Goal: Communication & Community: Answer question/provide support

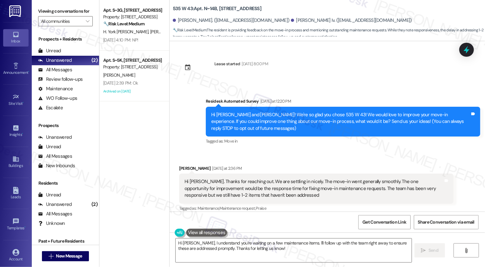
scroll to position [132, 0]
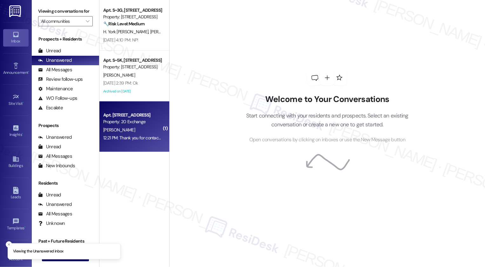
click at [147, 133] on div "[PERSON_NAME]" at bounding box center [132, 130] width 60 height 8
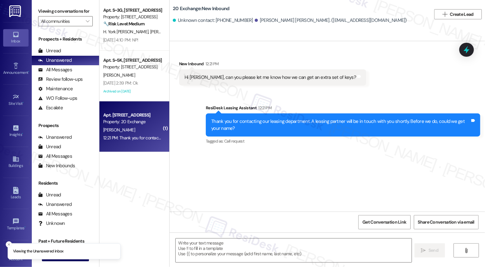
type textarea "Fetching suggested responses. Please feel free to read through the conversation…"
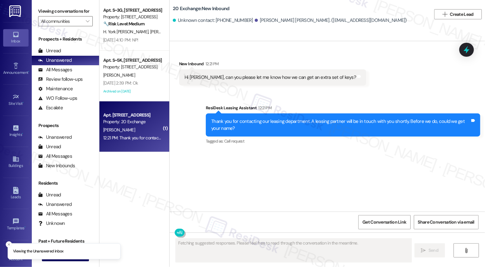
click at [147, 133] on div "[PERSON_NAME]" at bounding box center [132, 130] width 60 height 8
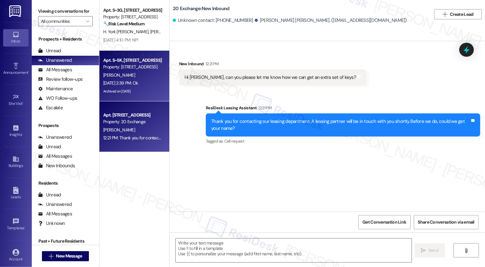
click at [122, 78] on div "[PERSON_NAME]" at bounding box center [132, 75] width 60 height 8
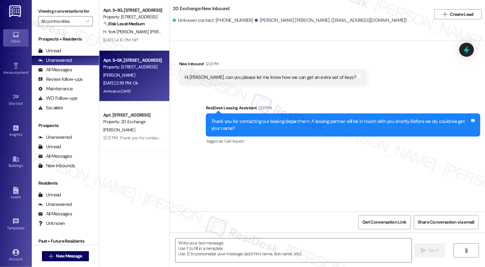
type textarea "Fetching suggested responses. Please feel free to read through the conversation…"
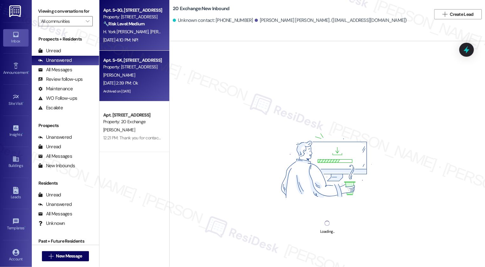
click at [150, 31] on span "[PERSON_NAME]" at bounding box center [167, 32] width 34 height 6
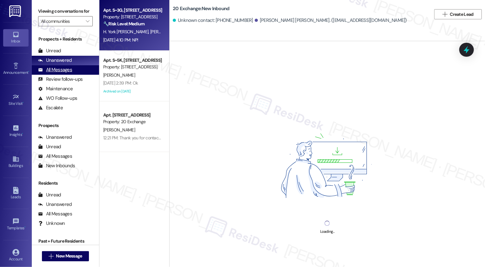
click at [66, 73] on div "All Messages" at bounding box center [55, 70] width 34 height 7
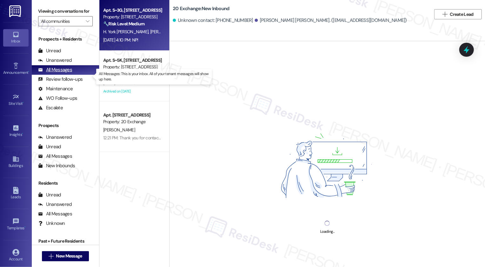
click at [66, 73] on div "All Messages" at bounding box center [55, 70] width 34 height 7
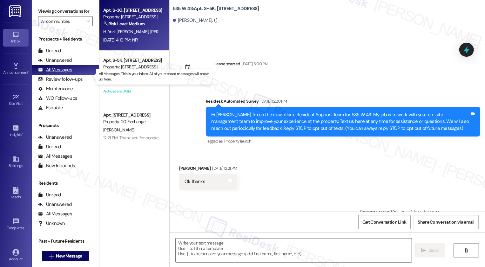
click at [66, 73] on div "All Messages" at bounding box center [55, 70] width 34 height 7
click at [71, 65] on div "Unanswered (0)" at bounding box center [65, 61] width 67 height 10
click at [68, 64] on div "Unanswered" at bounding box center [55, 60] width 34 height 7
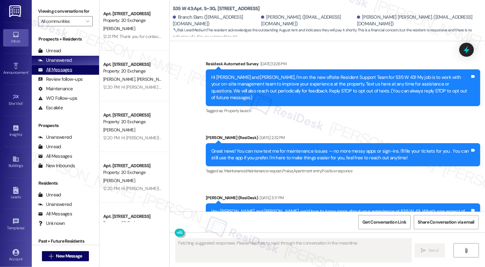
scroll to position [3812, 0]
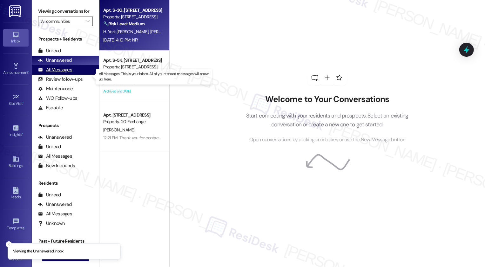
click at [72, 75] on div "All Messages (undefined)" at bounding box center [65, 70] width 67 height 10
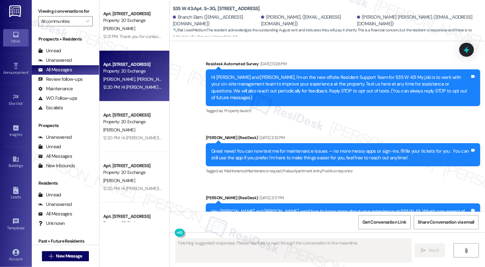
type textarea "Fetching suggested responses. Please feel free to read through the conversation…"
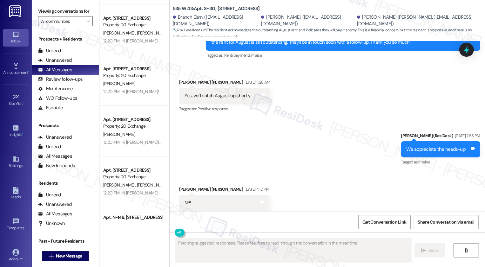
click at [137, 89] on div "12:20 PM: Hi [PERSON_NAME]! We're so glad you chose 20 Exchange! We would love …" at bounding box center [359, 92] width 513 height 6
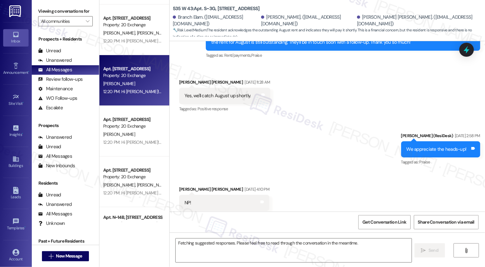
click at [137, 89] on div "12:20 PM: Hi [PERSON_NAME]! We're so glad you chose 20 Exchange! We would love …" at bounding box center [359, 92] width 513 height 6
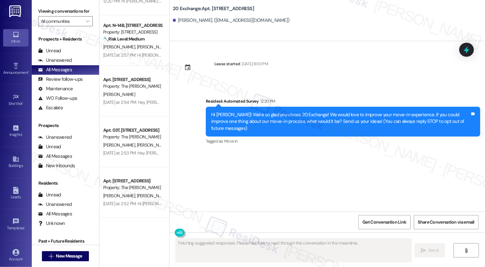
scroll to position [261, 0]
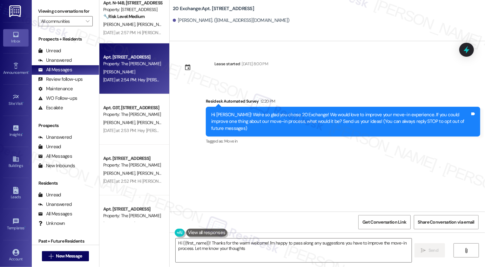
type textarea "Hi {{first_name}}! Thanks for the warm welcome! I'm happy to pass along any sug…"
click at [139, 68] on div "[PERSON_NAME]" at bounding box center [132, 72] width 60 height 8
type textarea "Fetching suggested responses. Please feel free to read through the conversation…"
click at [139, 68] on div "[PERSON_NAME]" at bounding box center [132, 72] width 60 height 8
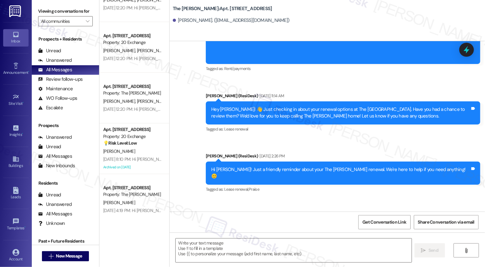
scroll to position [831, 0]
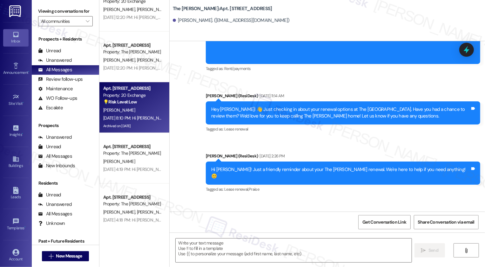
type textarea "Fetching suggested responses. Please feel free to read through the conversation…"
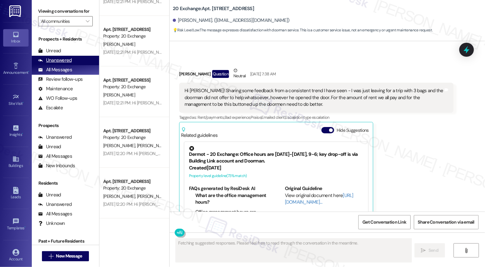
scroll to position [3264, 0]
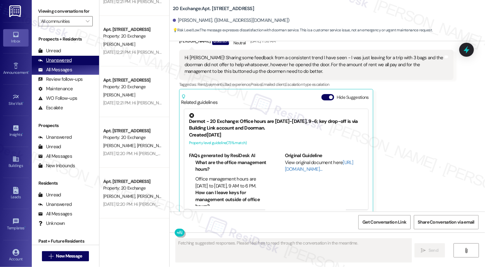
click at [63, 64] on div "Unanswered" at bounding box center [55, 60] width 34 height 7
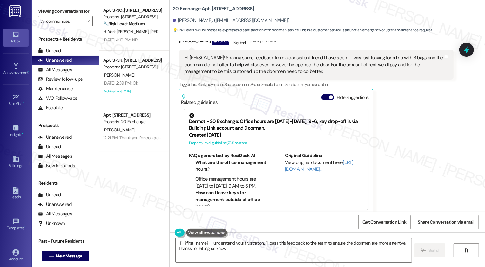
type textarea "Hi {{first_name}}, I understand your frustration. I'll pass this feedback to th…"
